Goal: Information Seeking & Learning: Learn about a topic

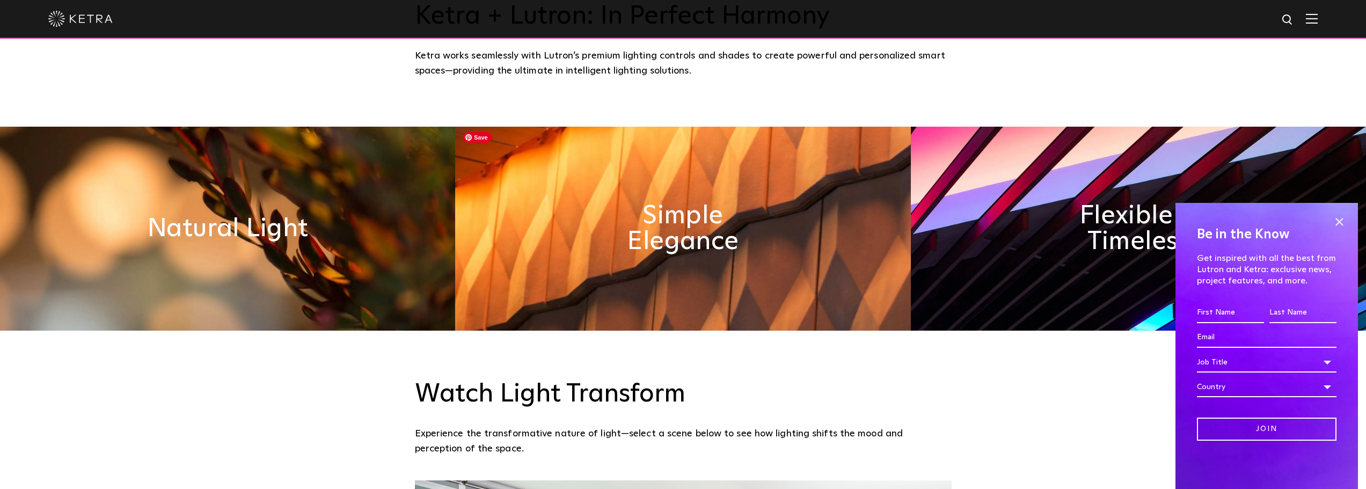
scroll to position [537, 0]
click at [1343, 221] on span at bounding box center [1339, 222] width 16 height 16
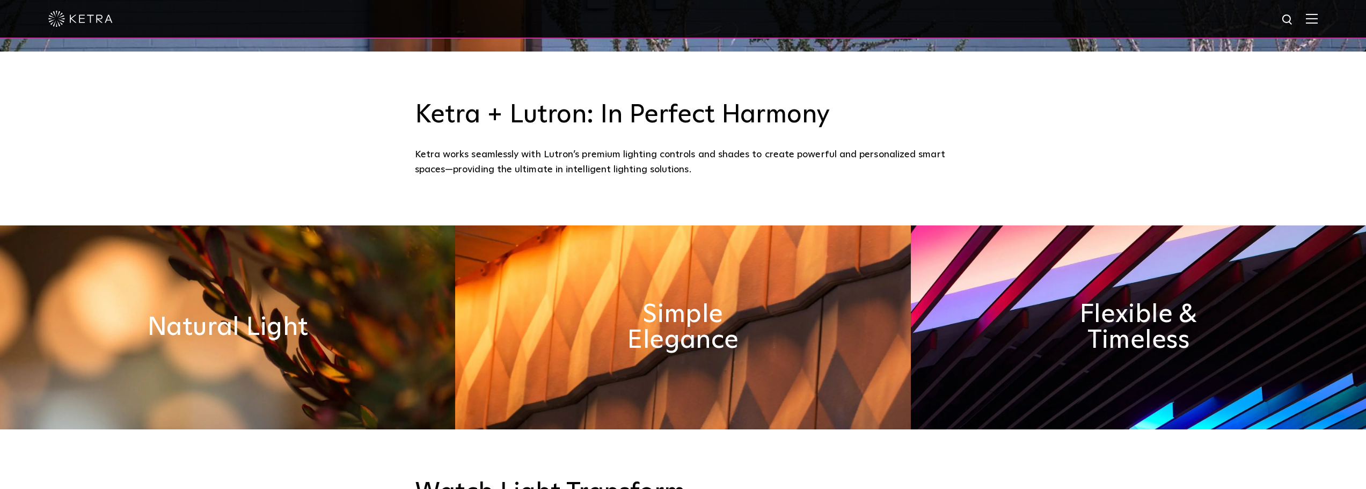
scroll to position [433, 0]
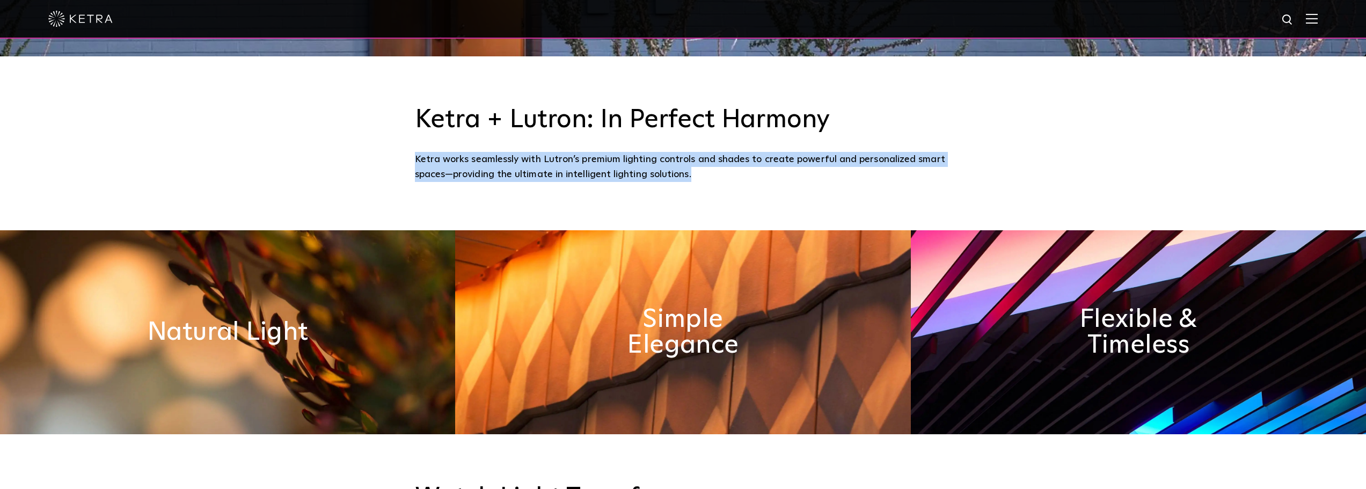
drag, startPoint x: 390, startPoint y: 153, endPoint x: 862, endPoint y: 176, distance: 472.8
click at [862, 176] on div "[PERSON_NAME] + Lutron: In Perfect Harmony [PERSON_NAME] works seamlessly with …" at bounding box center [683, 143] width 1366 height 174
click at [862, 176] on div "Ketra works seamlessly with Lutron’s premium lighting controls and shades to cr…" at bounding box center [683, 167] width 537 height 31
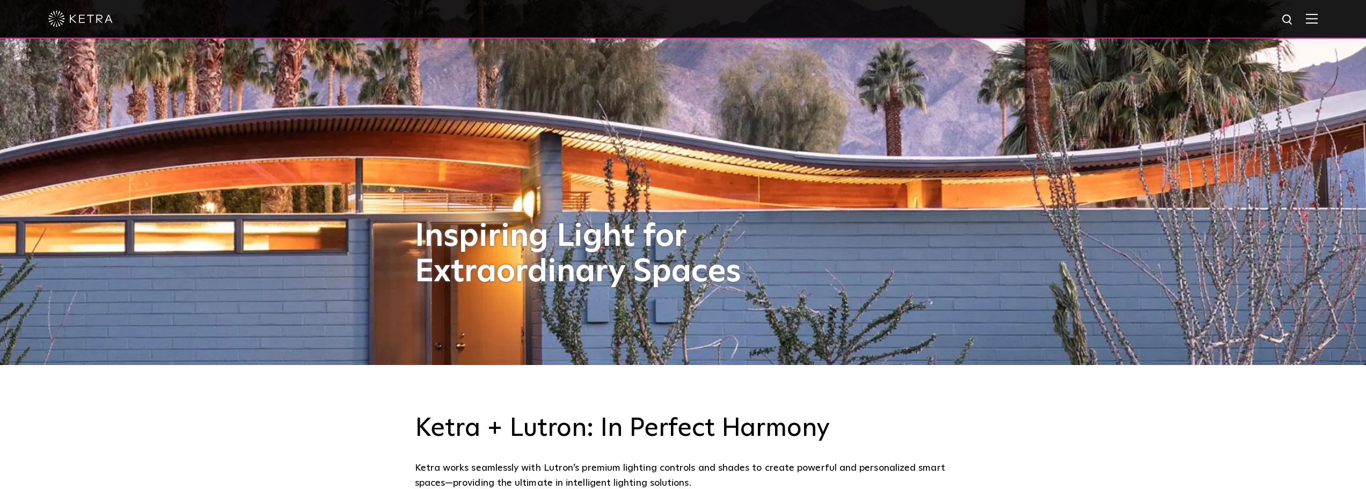
scroll to position [161, 0]
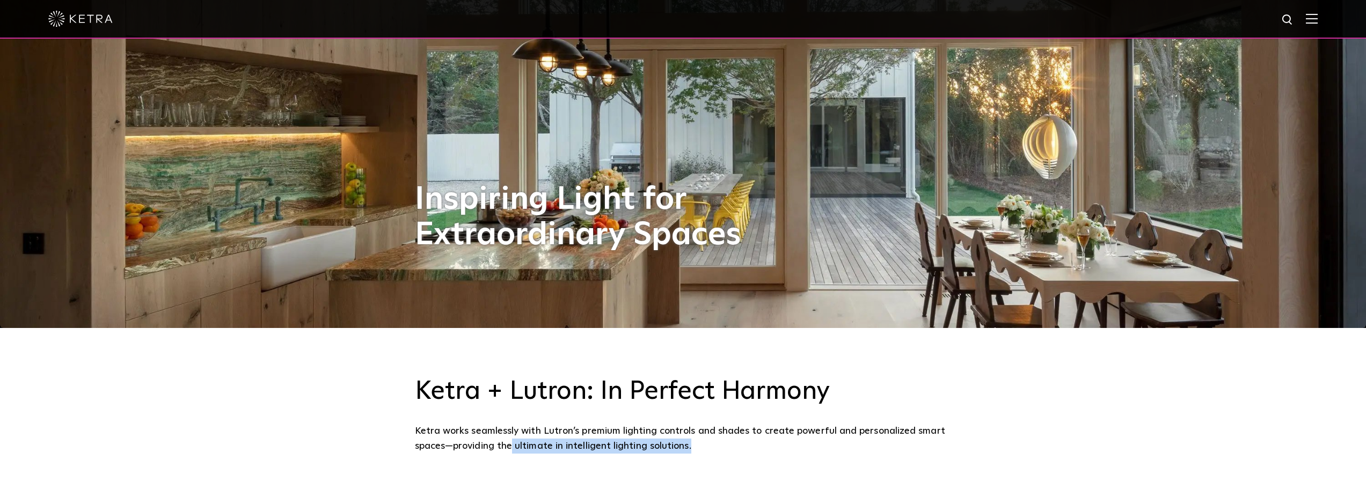
drag, startPoint x: 511, startPoint y: 442, endPoint x: 902, endPoint y: 441, distance: 391.3
click at [902, 441] on div "Ketra works seamlessly with Lutron’s premium lighting controls and shades to cr…" at bounding box center [683, 438] width 537 height 31
click at [959, 440] on div "[PERSON_NAME] + Lutron: In Perfect Harmony [PERSON_NAME] works seamlessly with …" at bounding box center [683, 414] width 558 height 77
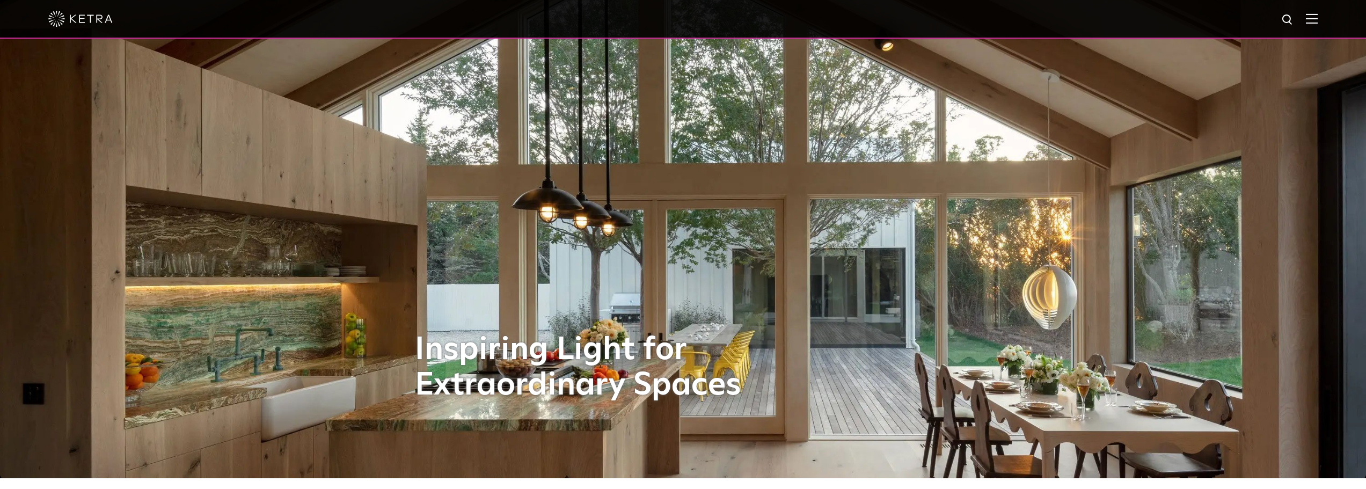
scroll to position [0, 0]
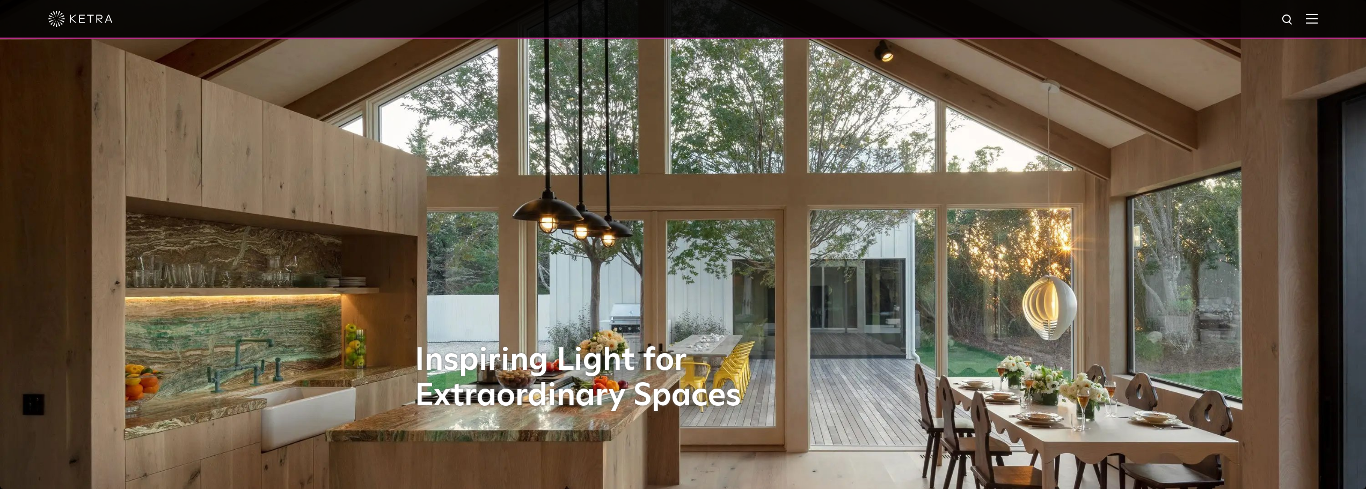
click at [1318, 20] on img at bounding box center [1312, 18] width 12 height 10
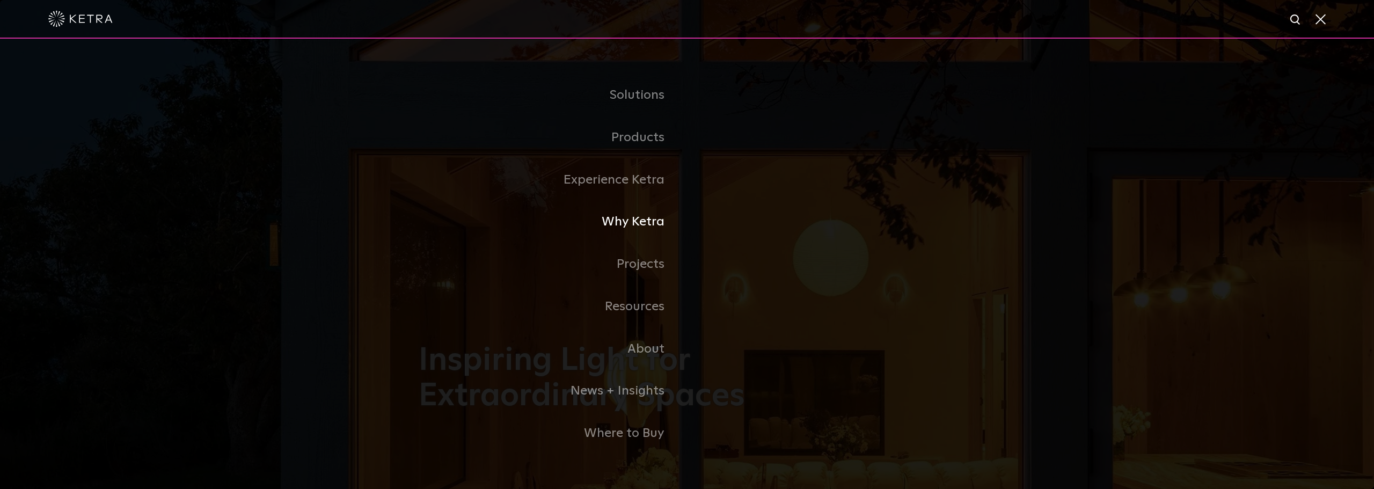
click at [639, 224] on link "Why Ketra" at bounding box center [553, 222] width 268 height 42
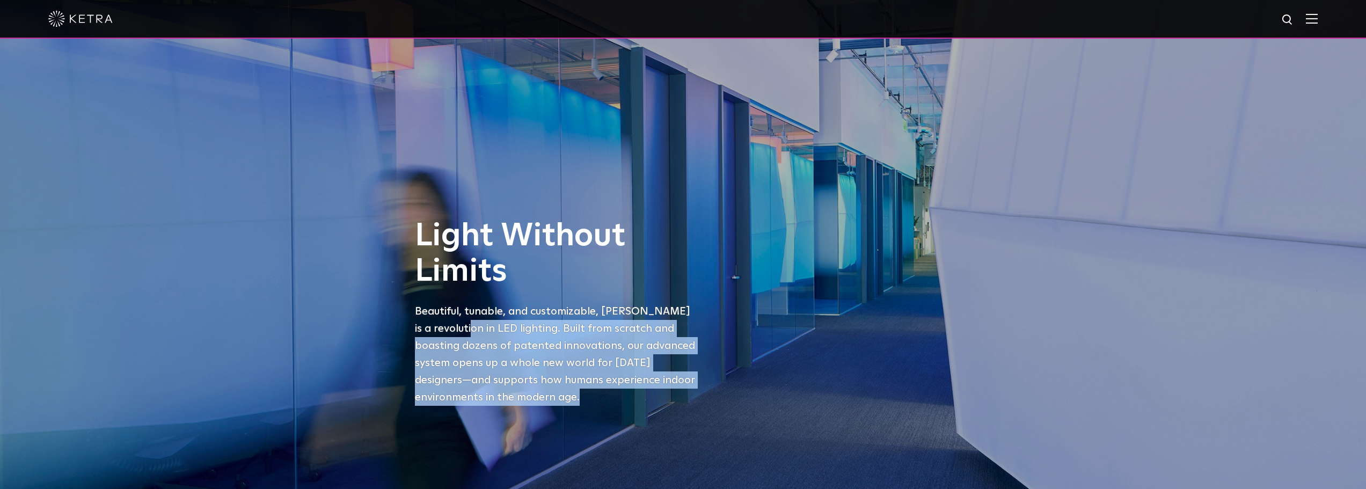
drag, startPoint x: 436, startPoint y: 335, endPoint x: 674, endPoint y: 402, distance: 247.0
click at [674, 402] on p "Beautiful, tunable, and customizable, Ketra is a revolution in LED lighting. Bu…" at bounding box center [557, 354] width 284 height 103
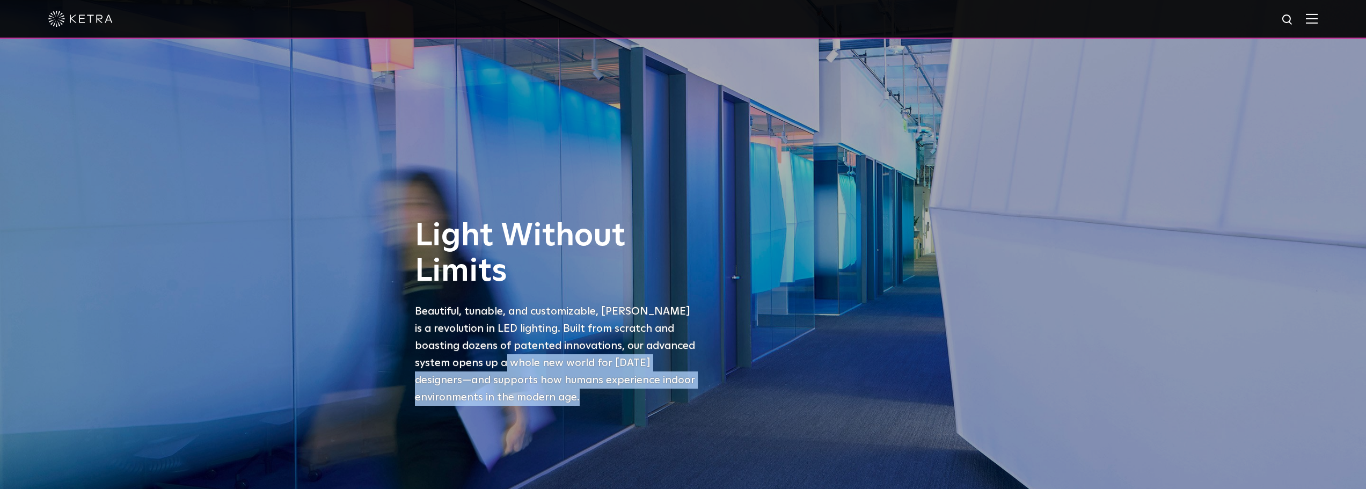
drag, startPoint x: 505, startPoint y: 367, endPoint x: 581, endPoint y: 400, distance: 83.2
click at [581, 400] on p "Beautiful, tunable, and customizable, Ketra is a revolution in LED lighting. Bu…" at bounding box center [557, 354] width 284 height 103
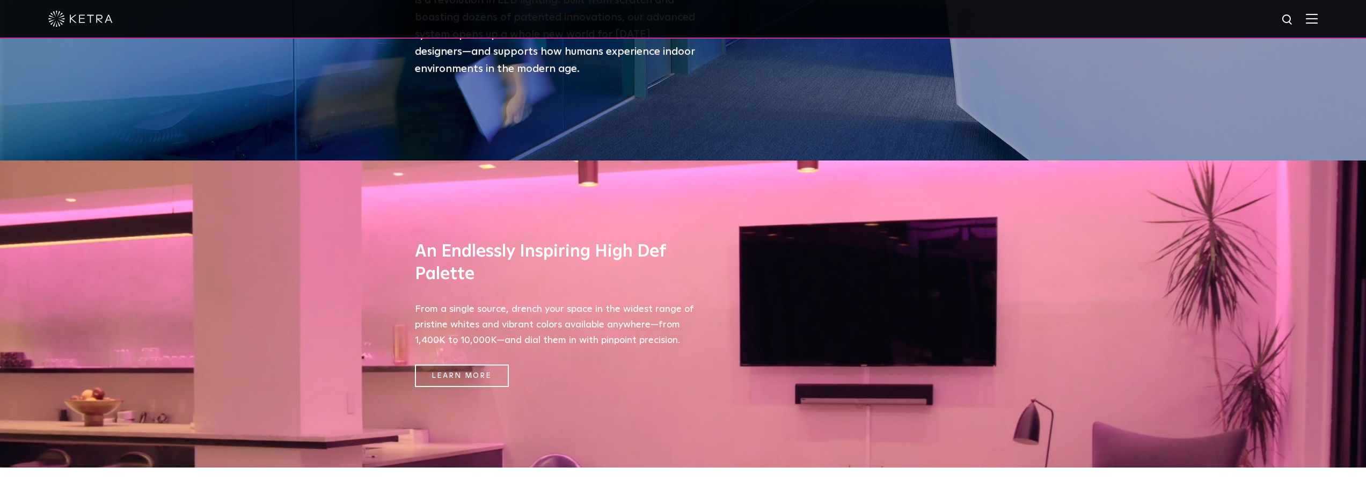
scroll to position [590, 0]
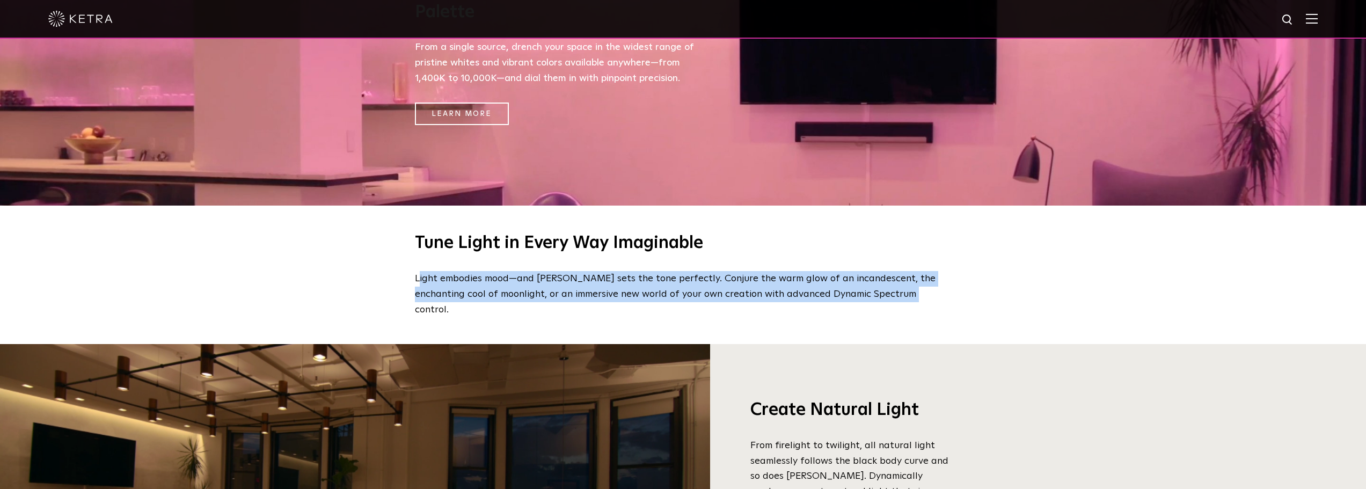
drag, startPoint x: 418, startPoint y: 275, endPoint x: 977, endPoint y: 293, distance: 559.5
click at [977, 293] on div "Tune Light in Every Way Imaginable Light embodies mood—and Ketra sets the tone …" at bounding box center [683, 275] width 1366 height 138
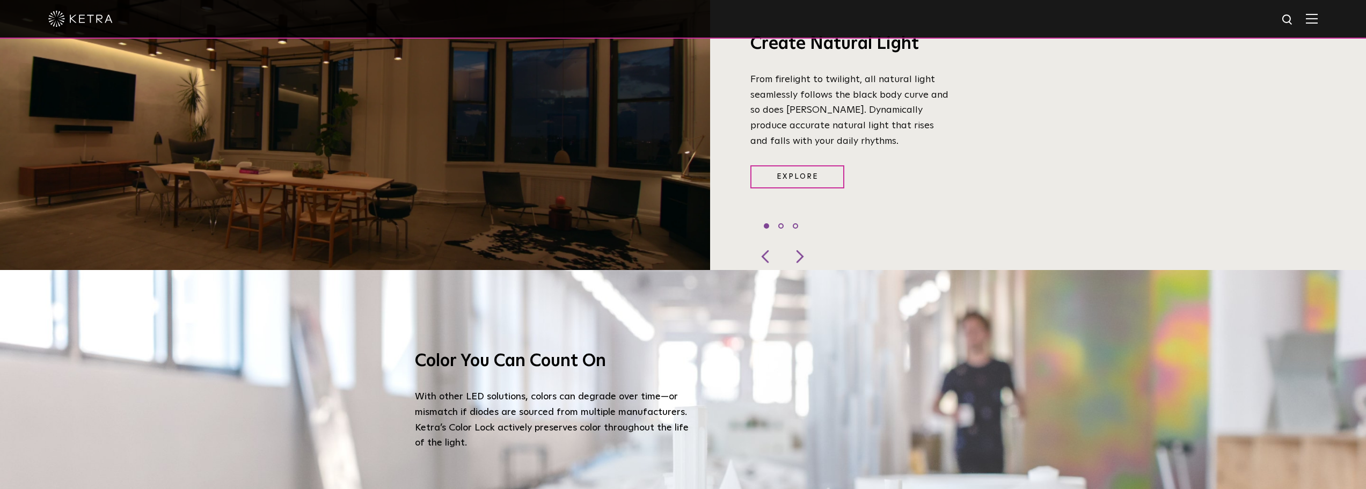
scroll to position [966, 0]
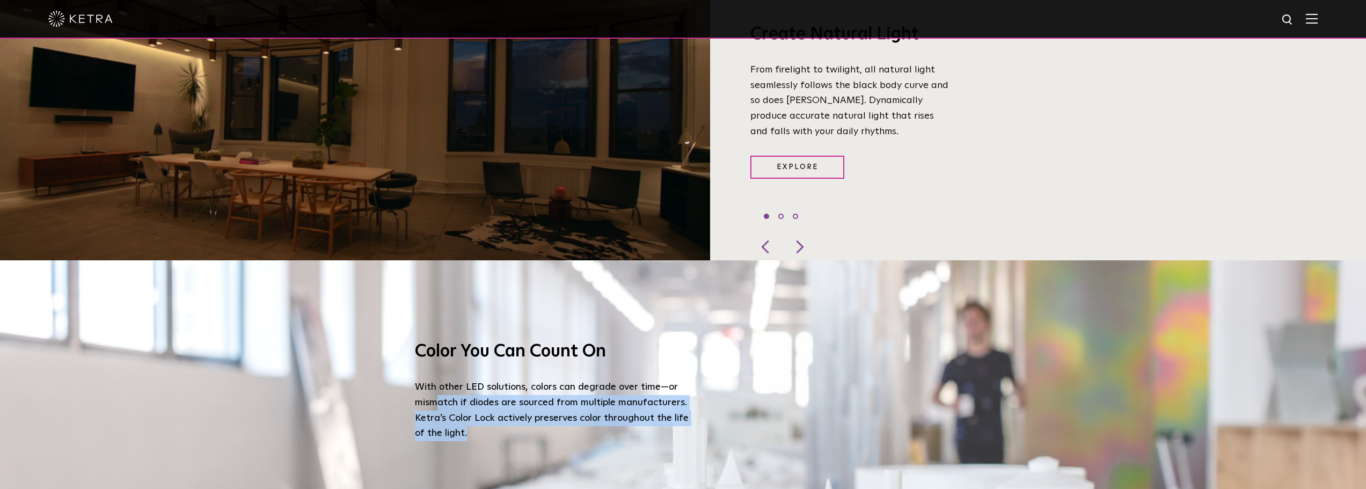
drag, startPoint x: 439, startPoint y: 384, endPoint x: 696, endPoint y: 414, distance: 258.8
click at [696, 414] on div "Color You Can Count On With other LED solutions, colors can degrade over time—o…" at bounding box center [683, 398] width 537 height 277
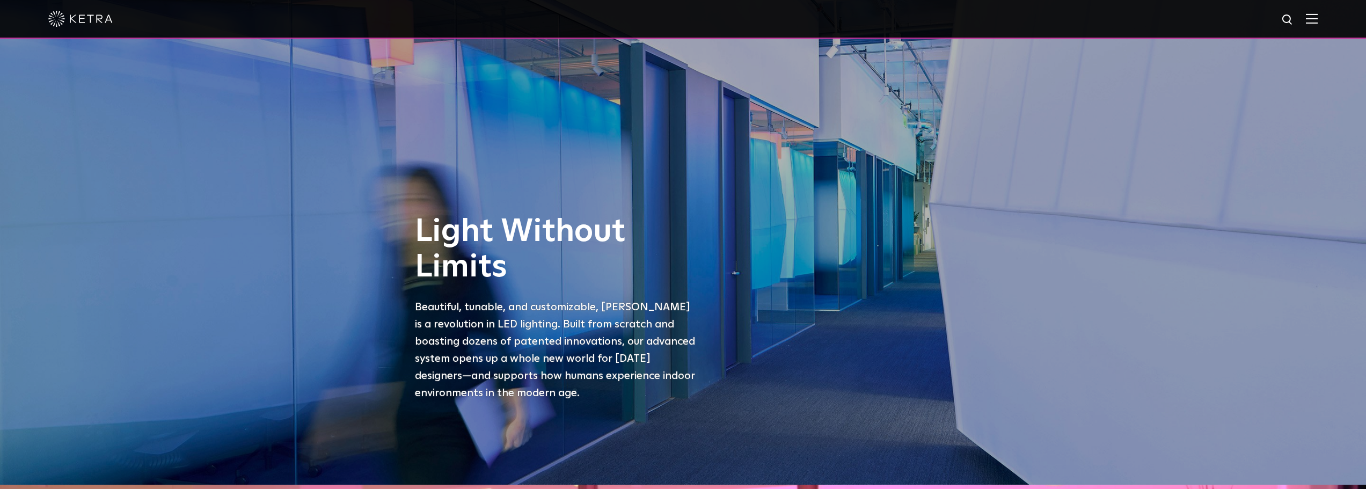
scroll to position [0, 0]
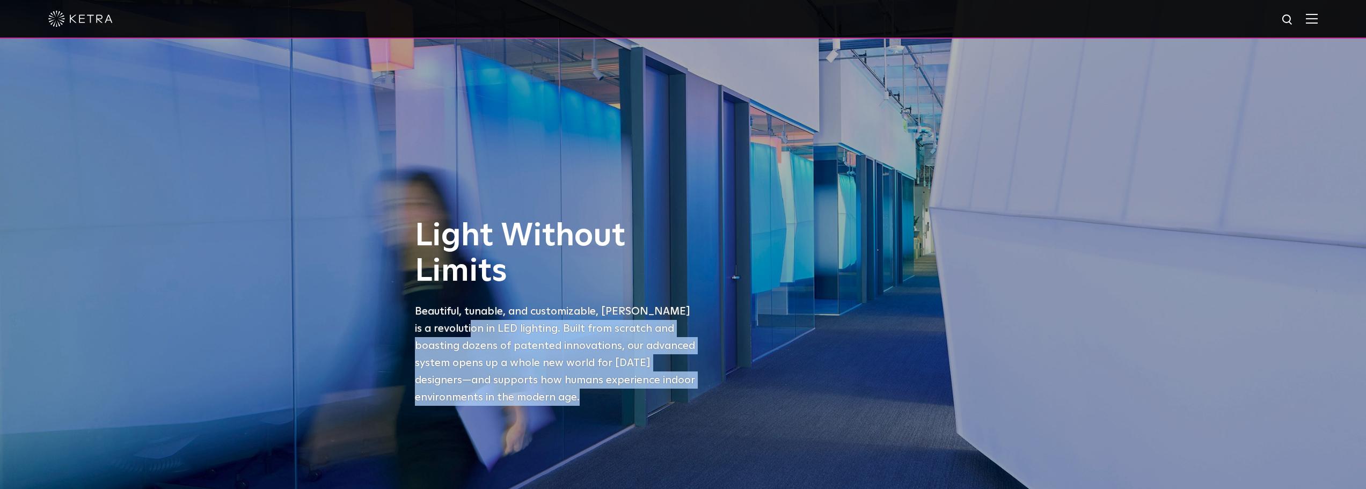
drag, startPoint x: 435, startPoint y: 324, endPoint x: 655, endPoint y: 402, distance: 233.4
click at [655, 402] on p "Beautiful, tunable, and customizable, Ketra is a revolution in LED lighting. Bu…" at bounding box center [557, 354] width 284 height 103
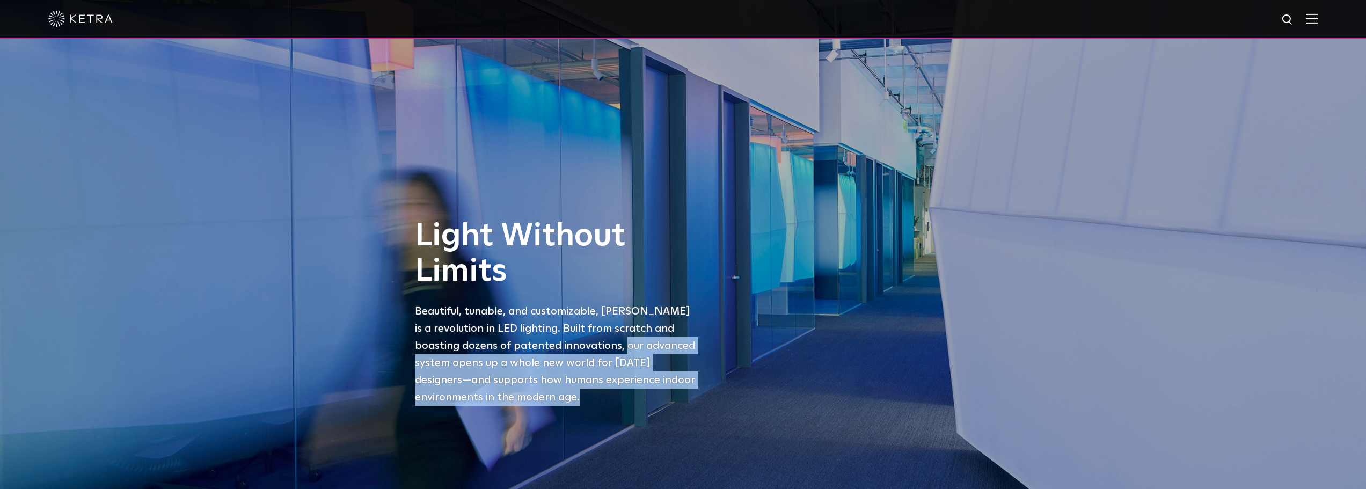
drag, startPoint x: 569, startPoint y: 353, endPoint x: 660, endPoint y: 404, distance: 104.3
click at [660, 404] on p "Beautiful, tunable, and customizable, Ketra is a revolution in LED lighting. Bu…" at bounding box center [557, 354] width 284 height 103
